Goal: Task Accomplishment & Management: Manage account settings

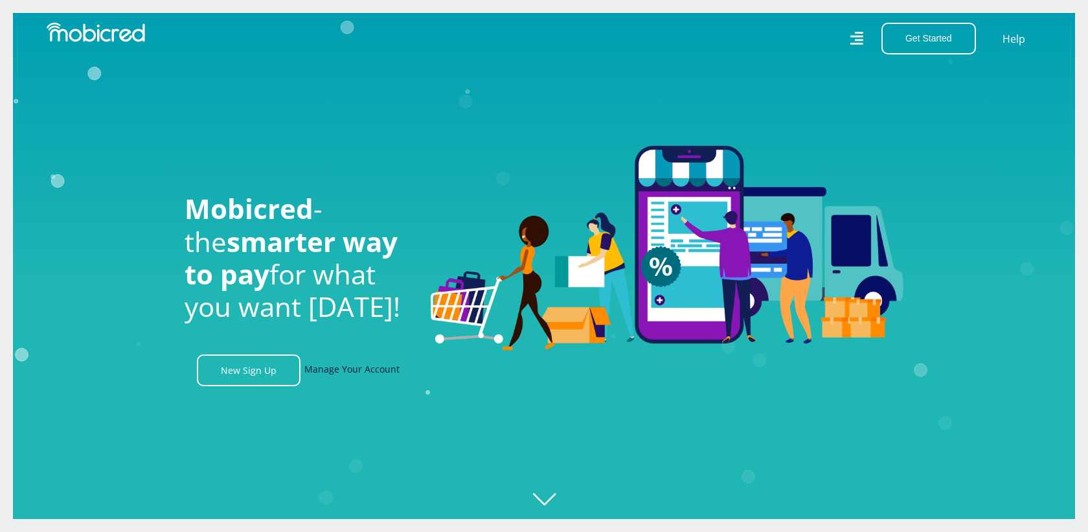
click at [365, 363] on link "Manage Your Account" at bounding box center [351, 370] width 95 height 32
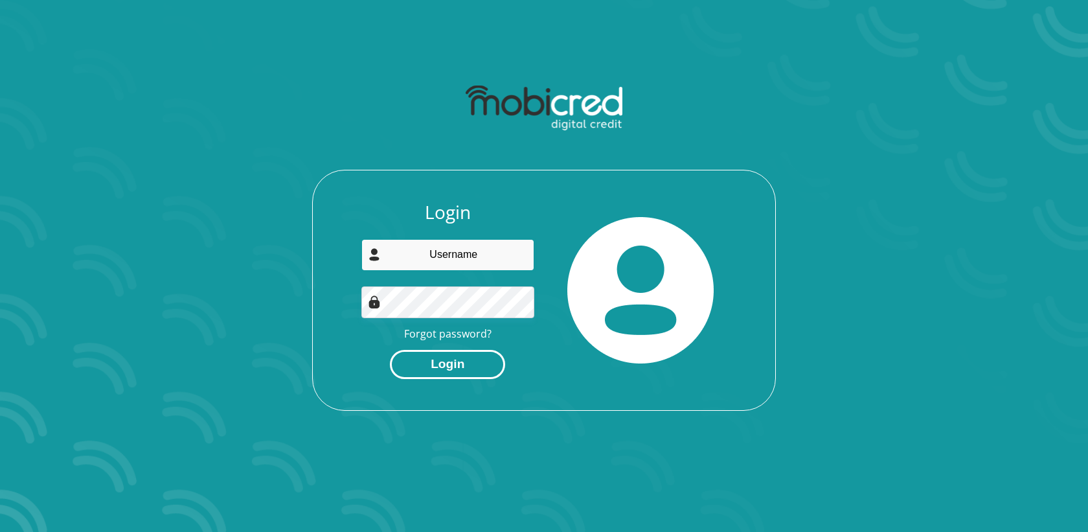
type input "lebogangmanoko@gmail.com"
click at [429, 363] on button "Login" at bounding box center [447, 364] width 115 height 29
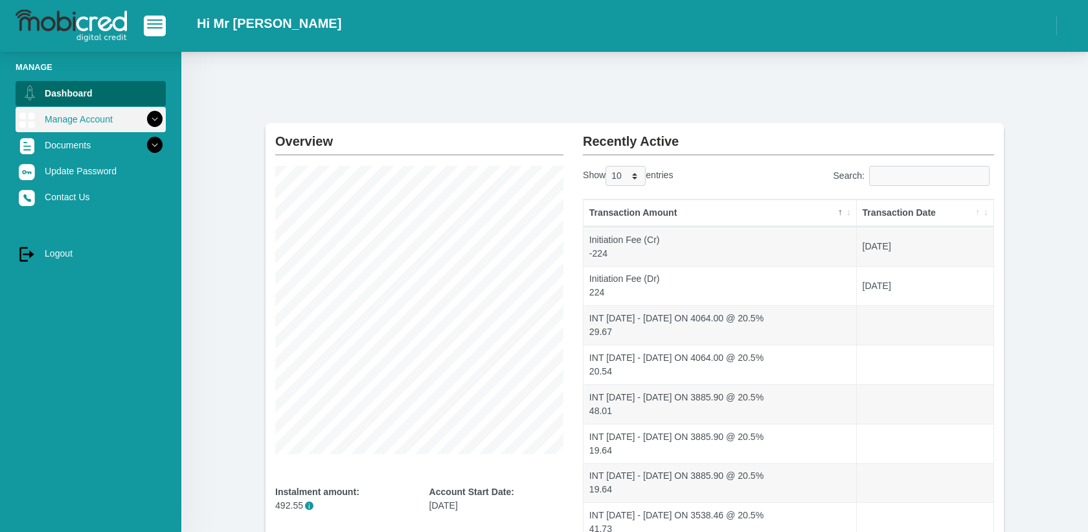
click at [153, 120] on icon at bounding box center [155, 119] width 22 height 22
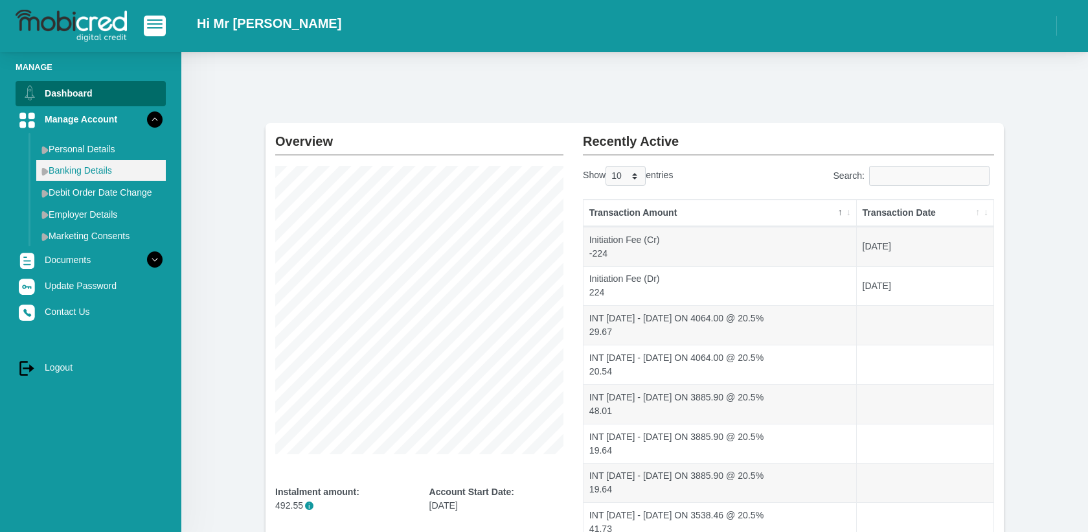
click at [108, 170] on link "Banking Details" at bounding box center [101, 170] width 130 height 21
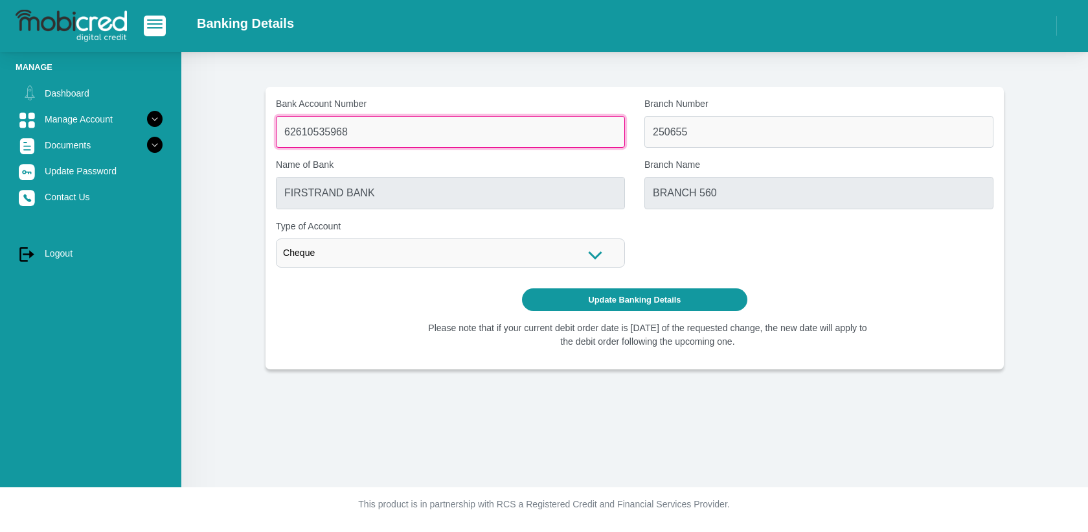
click at [420, 133] on input "62610535968" at bounding box center [450, 132] width 349 height 32
drag, startPoint x: 374, startPoint y: 130, endPoint x: 270, endPoint y: 133, distance: 104.3
click at [270, 133] on div "Bank Account Number 62610535968" at bounding box center [450, 122] width 369 height 51
type input "10511702177"
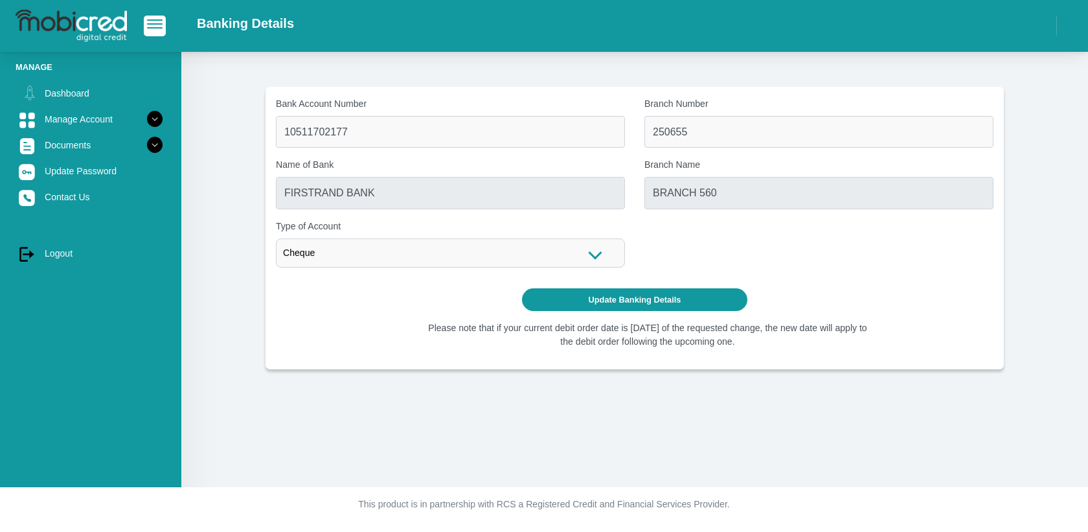
click at [385, 164] on label "Name of Bank" at bounding box center [450, 165] width 349 height 14
click at [385, 177] on input "FIRSTRAND BANK" at bounding box center [450, 193] width 349 height 32
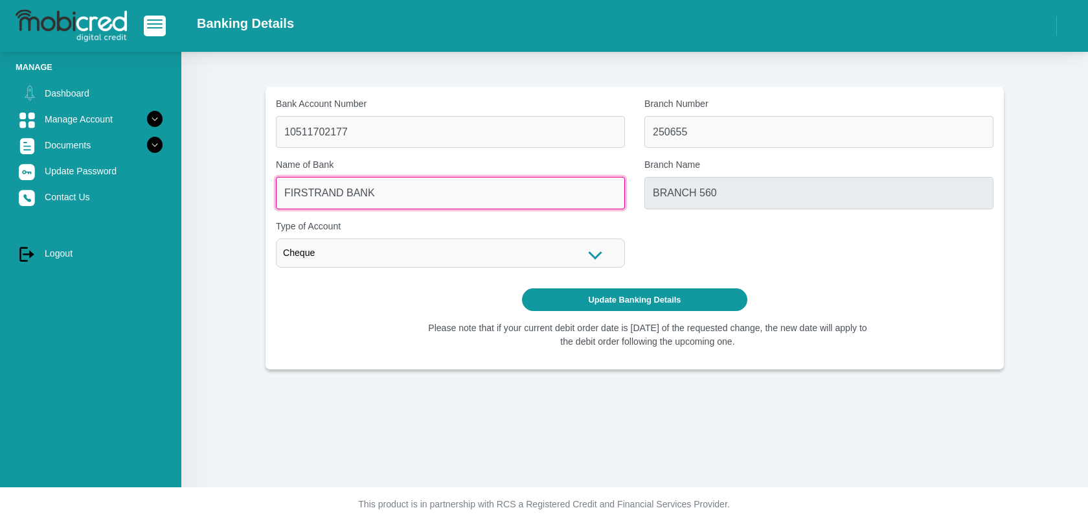
click at [382, 194] on input "FIRSTRAND BANK" at bounding box center [450, 193] width 349 height 32
drag, startPoint x: 337, startPoint y: 192, endPoint x: 272, endPoint y: 187, distance: 65.6
click at [272, 187] on div "Name of Bank FIRSTRAND BANK" at bounding box center [450, 183] width 369 height 51
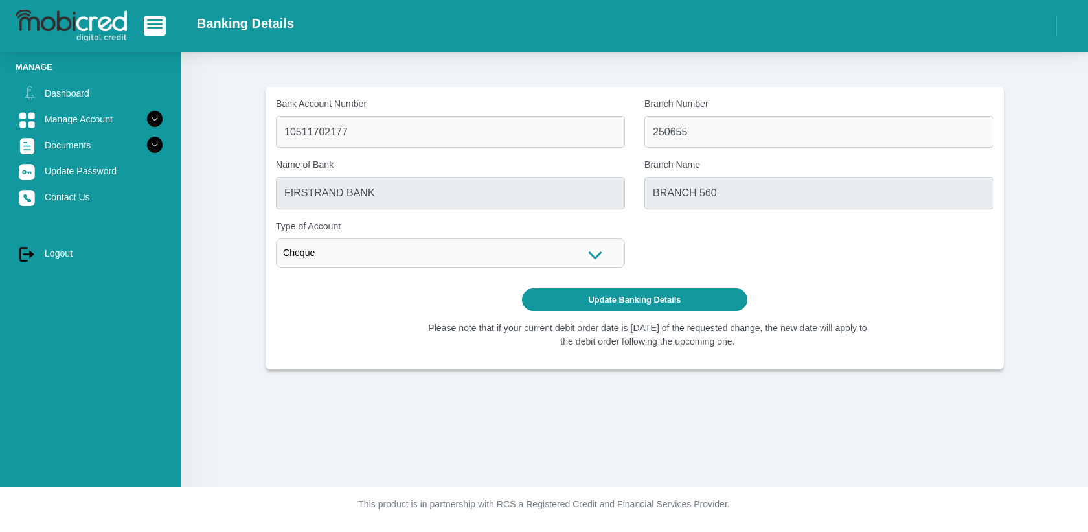
click at [334, 339] on div "Bank Account Number 10511702177 Branch Number 250655 Name of Bank FIRSTRAND BAN…" at bounding box center [634, 228] width 737 height 262
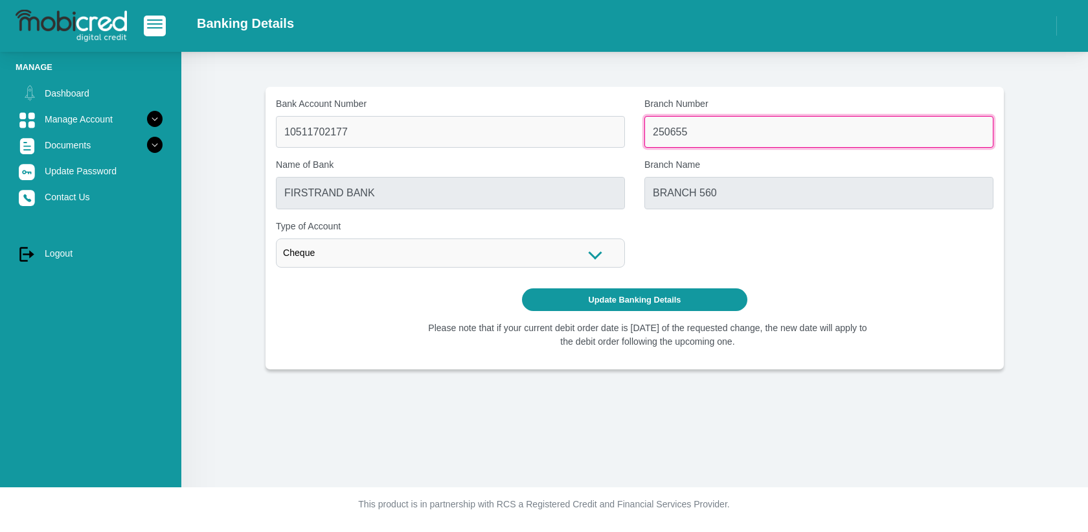
click at [710, 129] on input "250655" at bounding box center [818, 132] width 349 height 32
drag, startPoint x: 710, startPoint y: 129, endPoint x: 650, endPoint y: 124, distance: 60.5
click at [650, 124] on input "250655" at bounding box center [818, 132] width 349 height 32
click at [677, 135] on input "Branch Number" at bounding box center [818, 132] width 349 height 32
paste input "679000"
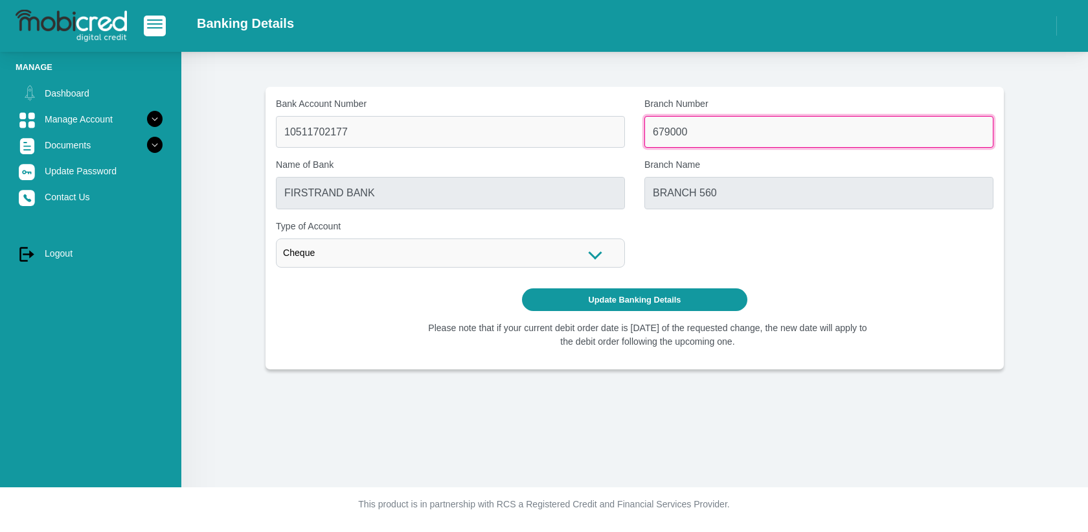
type input "679000"
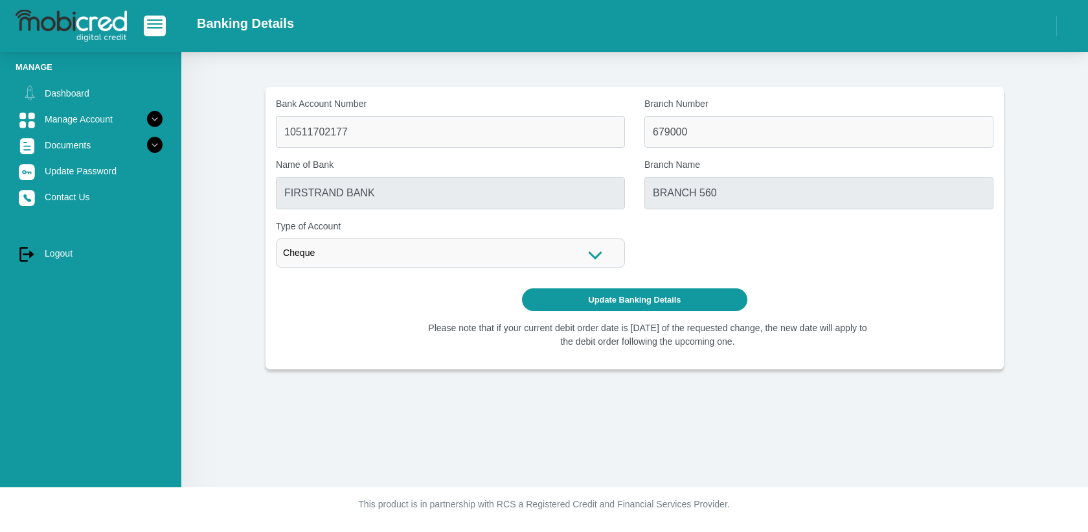
click at [641, 234] on div "Bank Account Number 10511702177 Branch Number 679000 Name of Bank FIRSTRAND BAN…" at bounding box center [634, 187] width 737 height 181
type input "DISCOVERY BANK LTD"
type input "DISCOVERY UNIVERSAL BRANCH"
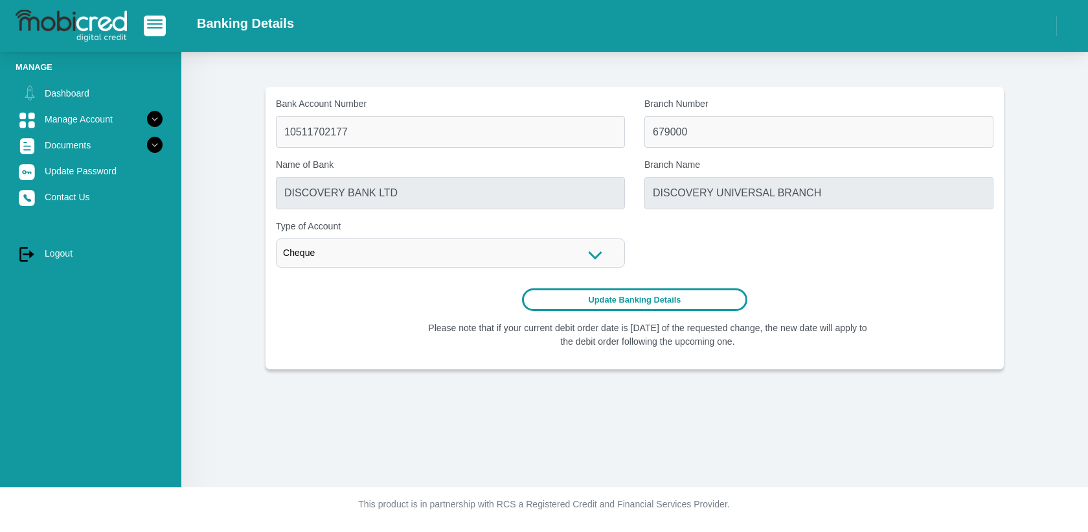
click at [666, 294] on button "Update Banking Details" at bounding box center [635, 299] width 226 height 23
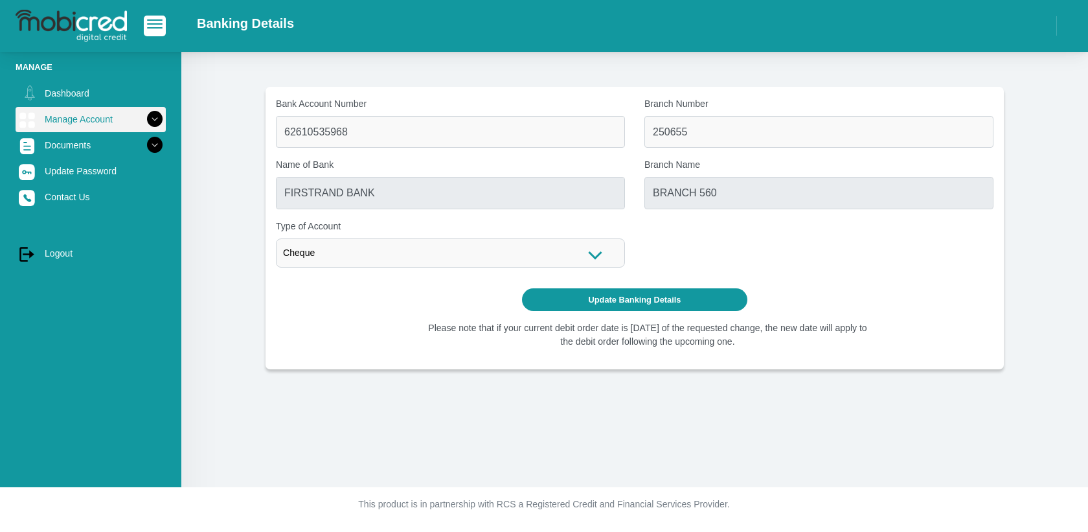
click at [155, 117] on icon at bounding box center [155, 119] width 22 height 22
